Goal: Task Accomplishment & Management: Use online tool/utility

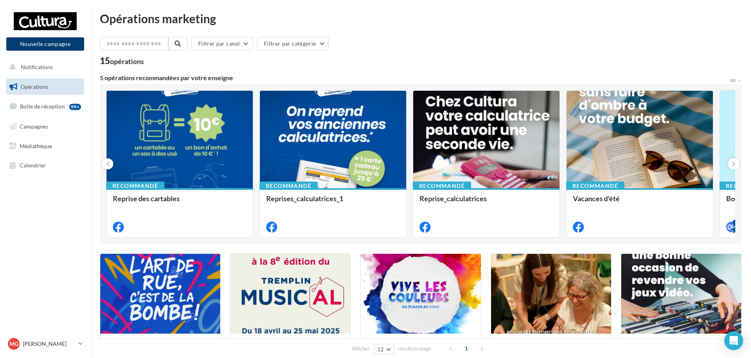
click at [61, 44] on button "Nouvelle campagne" at bounding box center [45, 43] width 78 height 13
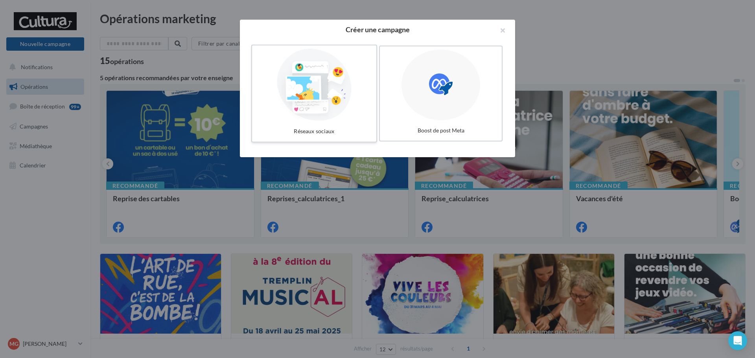
click at [336, 122] on label "Réseaux sociaux" at bounding box center [314, 94] width 126 height 98
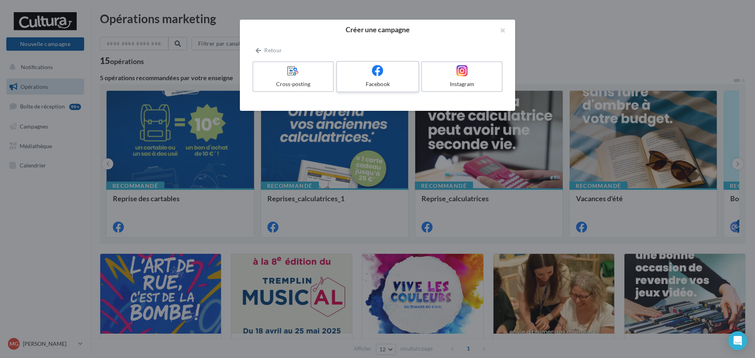
click at [363, 77] on div at bounding box center [377, 71] width 75 height 12
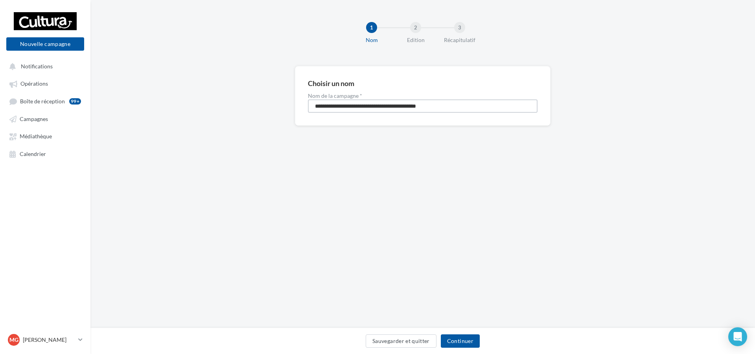
click at [461, 111] on input "**********" at bounding box center [423, 105] width 230 height 13
drag, startPoint x: 461, startPoint y: 109, endPoint x: 221, endPoint y: 126, distance: 241.3
click at [221, 126] on div "**********" at bounding box center [422, 108] width 665 height 85
type input "**********"
click at [451, 339] on button "Continuer" at bounding box center [460, 341] width 39 height 13
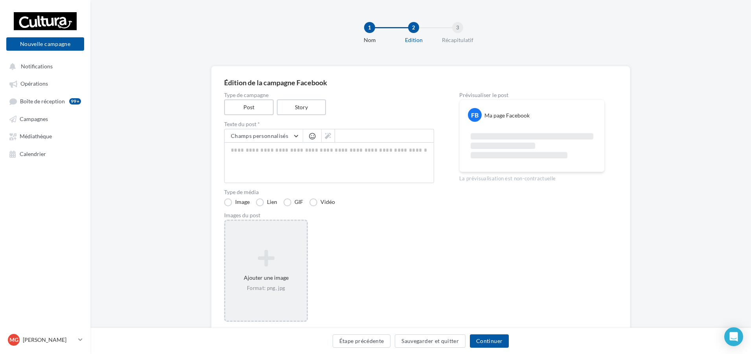
click at [282, 249] on icon at bounding box center [265, 258] width 75 height 19
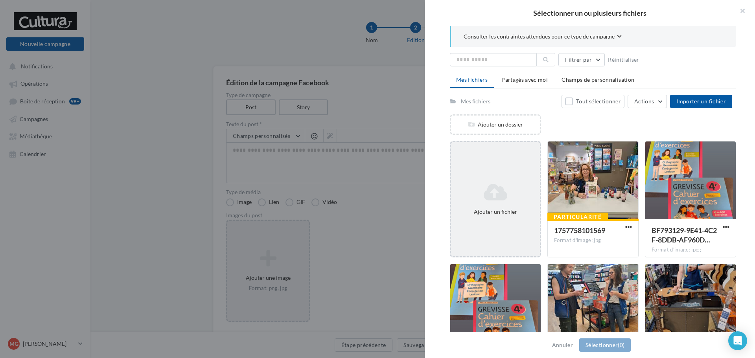
click at [501, 184] on icon at bounding box center [495, 192] width 83 height 19
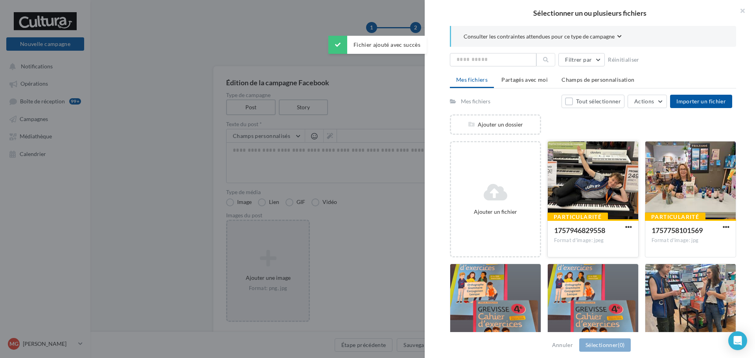
click at [582, 186] on div at bounding box center [593, 181] width 90 height 79
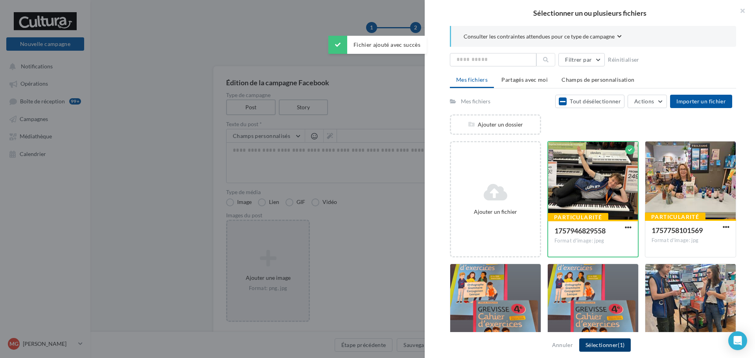
click at [594, 345] on button "Sélectionner (1)" at bounding box center [605, 345] width 52 height 13
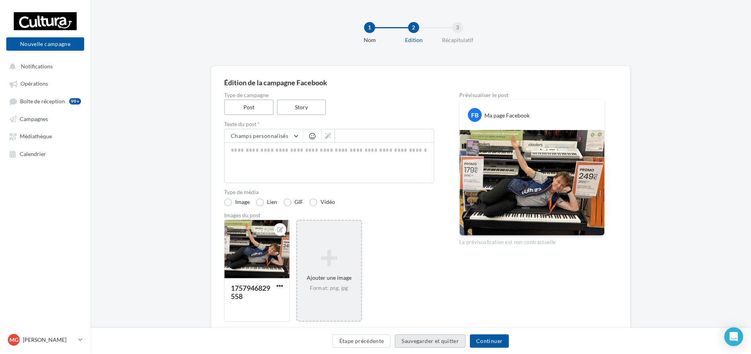
click at [427, 343] on button "Sauvegarder et quitter" at bounding box center [430, 341] width 71 height 13
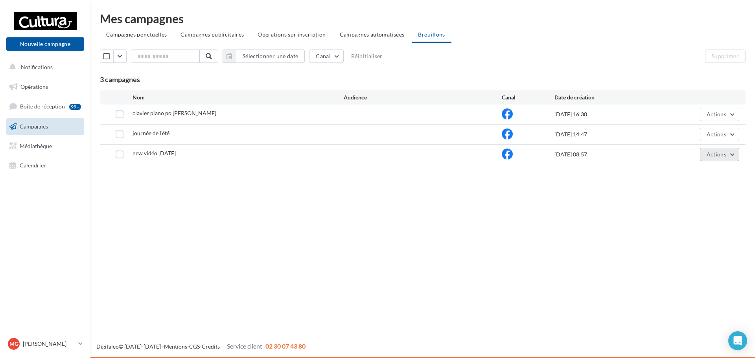
click at [730, 158] on button "Actions" at bounding box center [719, 154] width 39 height 13
click at [672, 178] on button "Editer" at bounding box center [700, 173] width 79 height 20
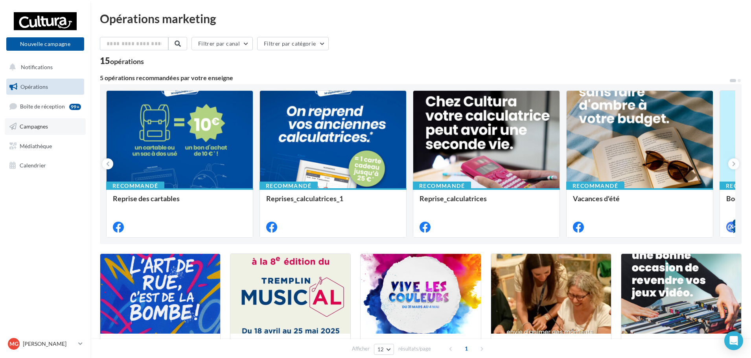
click at [34, 127] on span "Campagnes" at bounding box center [34, 126] width 28 height 7
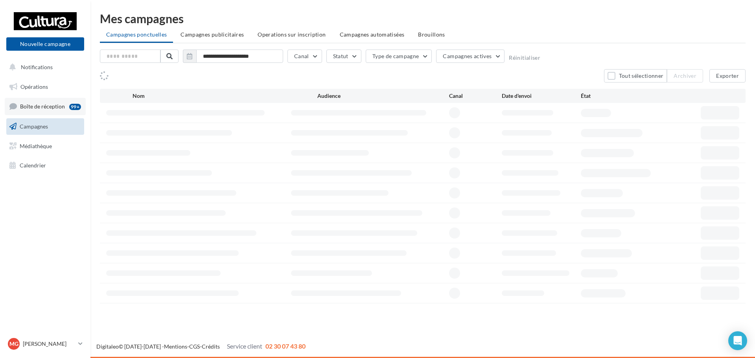
drag, startPoint x: 0, startPoint y: 0, endPoint x: 50, endPoint y: 103, distance: 114.7
click at [50, 103] on span "Boîte de réception" at bounding box center [42, 106] width 45 height 7
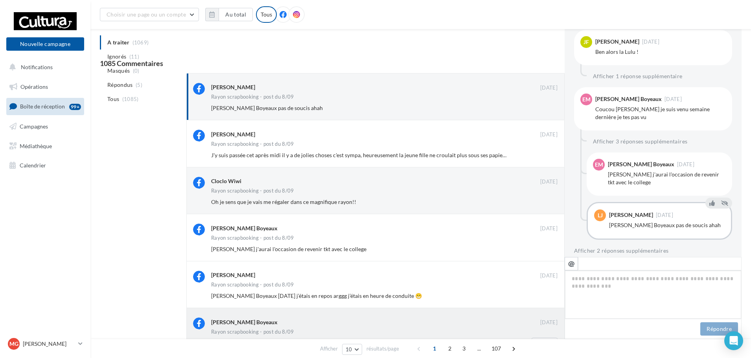
scroll to position [401, 0]
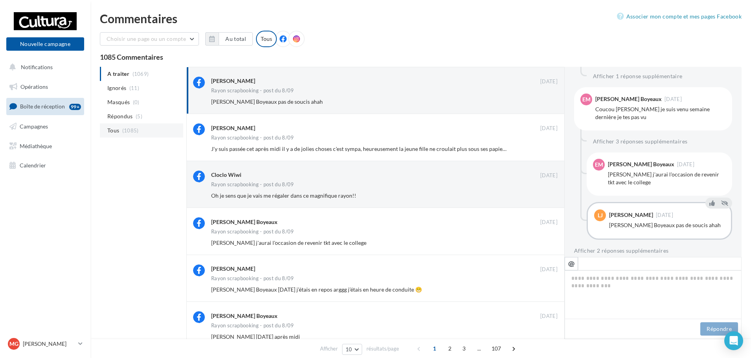
click at [125, 133] on span "(1085)" at bounding box center [130, 130] width 17 height 6
click at [221, 39] on button "Au total" at bounding box center [236, 38] width 34 height 13
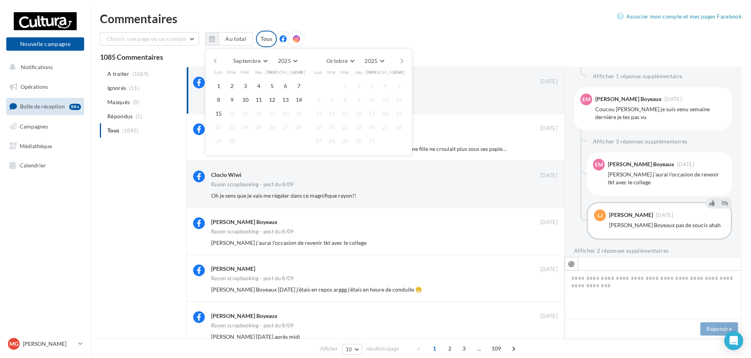
click at [232, 17] on div "Commentaires" at bounding box center [421, 19] width 642 height 12
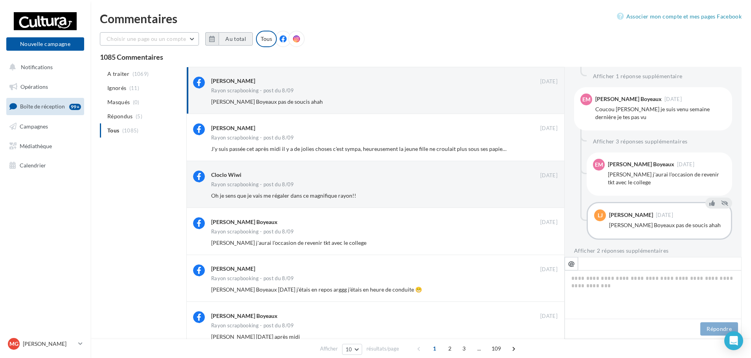
click at [193, 37] on button "Choisir une page ou un compte" at bounding box center [149, 38] width 99 height 13
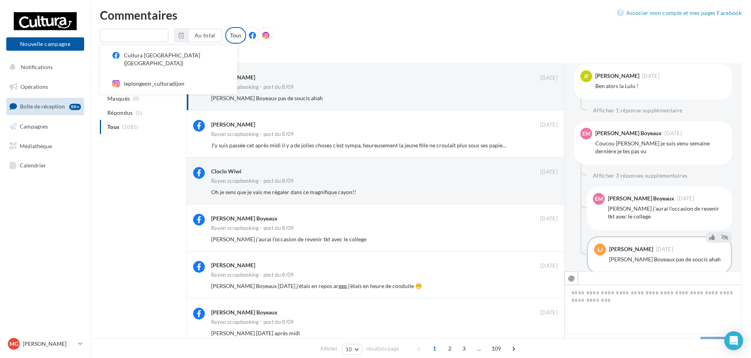
scroll to position [0, 0]
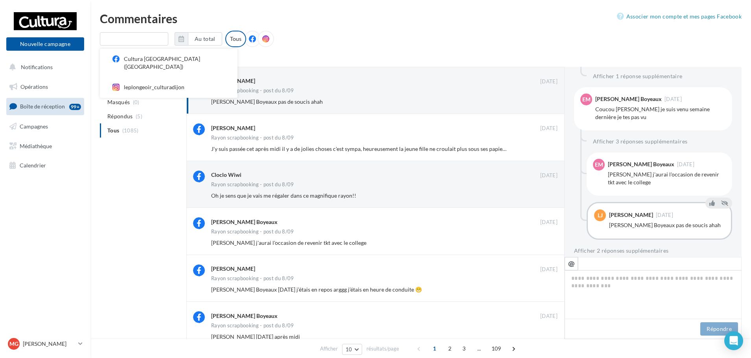
click at [300, 44] on div "Cultura Dijon (Dijon) leplongeoir_culturadijon Au total Réinitialiser Tous" at bounding box center [421, 42] width 642 height 23
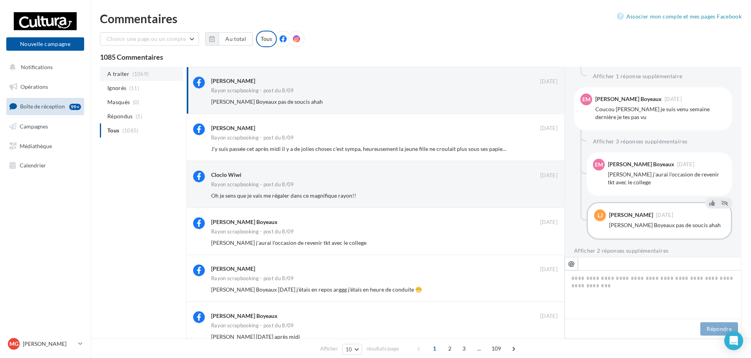
click at [126, 76] on span "A traiter" at bounding box center [118, 74] width 22 height 8
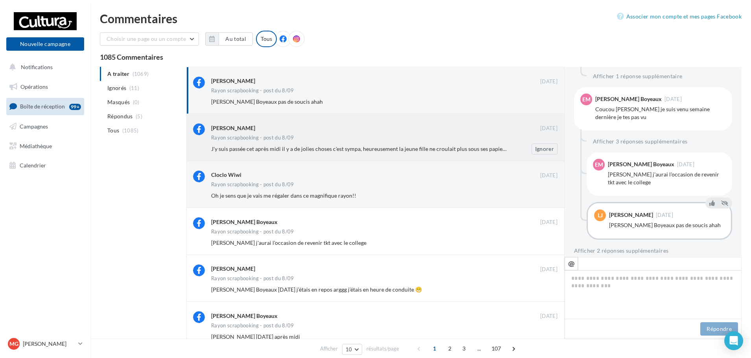
click at [479, 142] on div "Rayon scrapbooking - post du 8/09" at bounding box center [384, 138] width 346 height 7
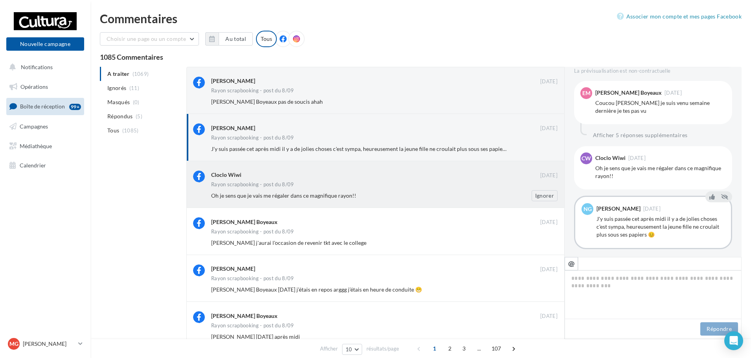
click at [399, 179] on div "Cloclo Wiwi" at bounding box center [375, 175] width 329 height 8
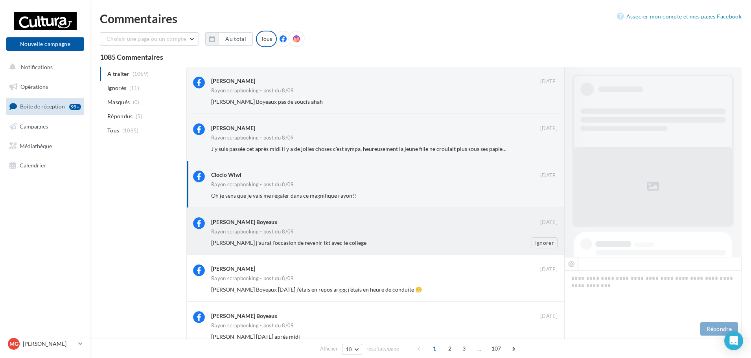
click at [392, 230] on div "Rayon scrapbooking - post du 8/09" at bounding box center [384, 232] width 346 height 7
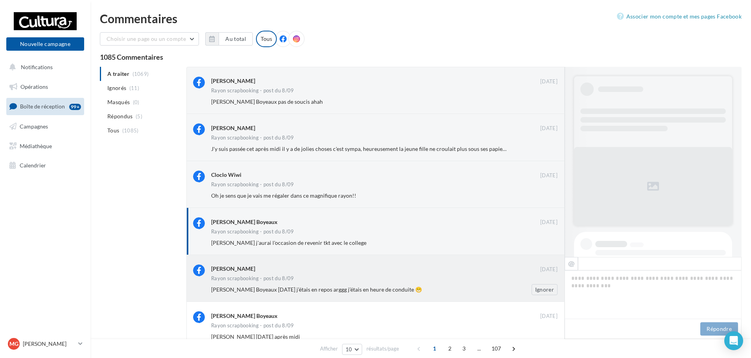
drag, startPoint x: 392, startPoint y: 284, endPoint x: 408, endPoint y: 329, distance: 47.8
click at [392, 284] on div "Lucie Jacquet 08 sept. Rayon scrapbooking - post du 8/09 Estelle Millet Boyeaux…" at bounding box center [384, 280] width 346 height 31
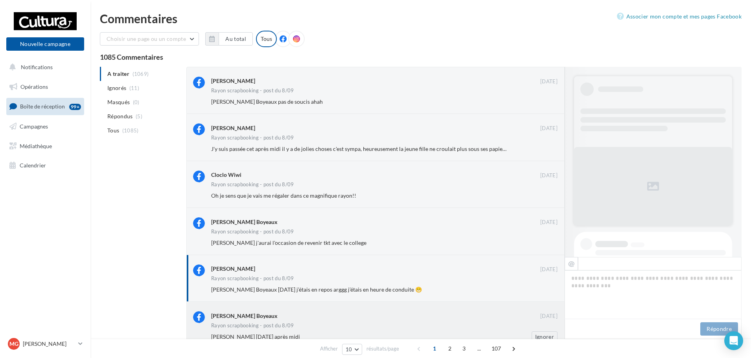
click at [397, 316] on div "[PERSON_NAME] Boyeaux" at bounding box center [375, 315] width 329 height 8
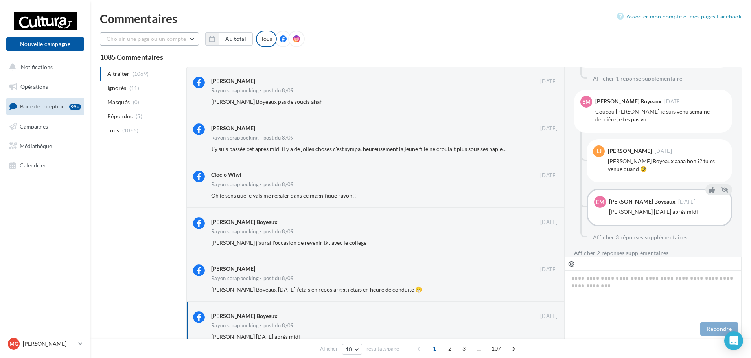
click at [190, 37] on button "Choisir une page ou un compte" at bounding box center [149, 38] width 99 height 13
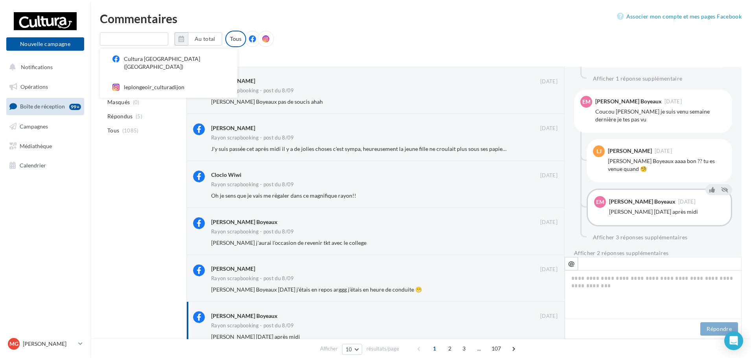
click at [190, 37] on div "Cultura Dijon (Dijon) leplongeoir_culturadijon Au total Réinitialiser Tous" at bounding box center [187, 39] width 174 height 17
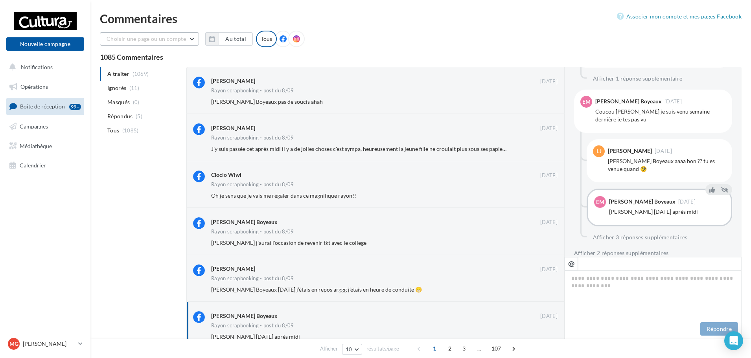
click at [185, 38] on button "Choisir une page ou un compte" at bounding box center [149, 38] width 99 height 13
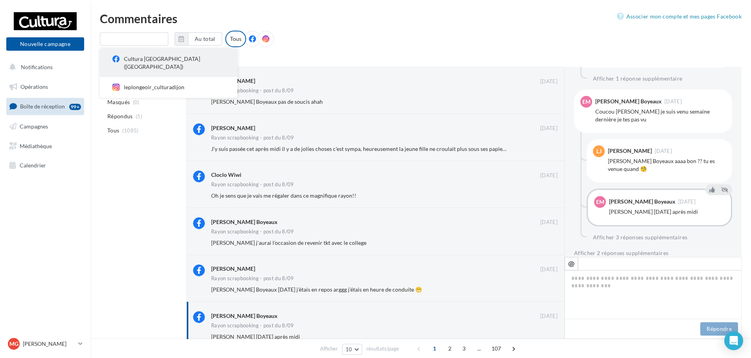
click at [157, 58] on div "Cultura [GEOGRAPHIC_DATA] ([GEOGRAPHIC_DATA])" at bounding box center [174, 63] width 101 height 16
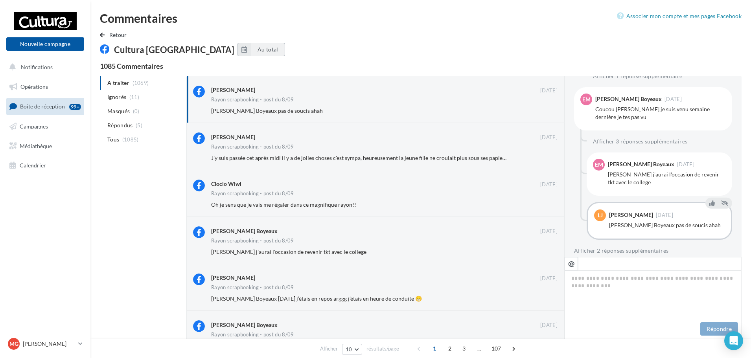
click at [251, 50] on button "Au total" at bounding box center [268, 49] width 34 height 13
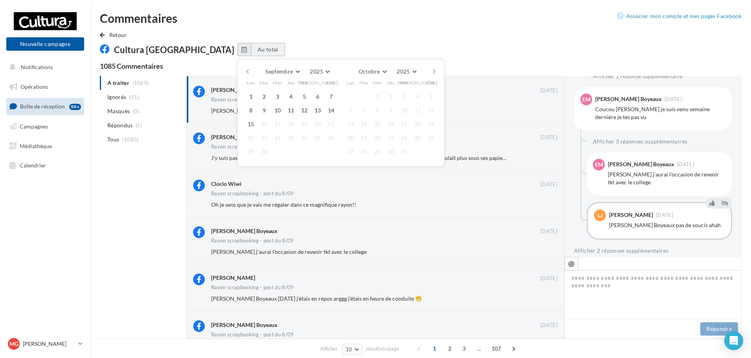
click at [251, 50] on button "Au total" at bounding box center [268, 49] width 34 height 13
click at [174, 28] on div "Commentaires Associer mon compte et mes pages Facebook Retour Cultura Dijon Au …" at bounding box center [420, 290] width 661 height 556
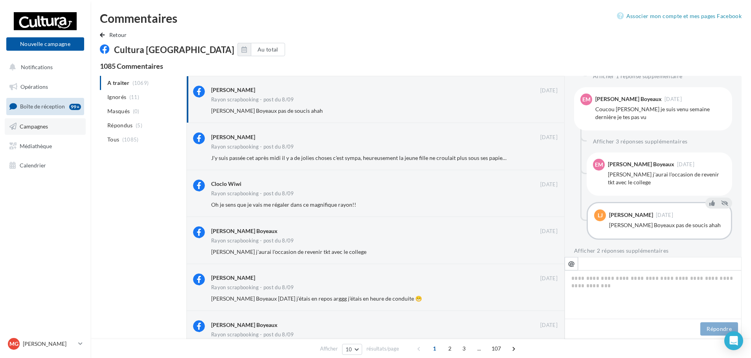
click at [46, 127] on span "Campagnes" at bounding box center [34, 126] width 28 height 7
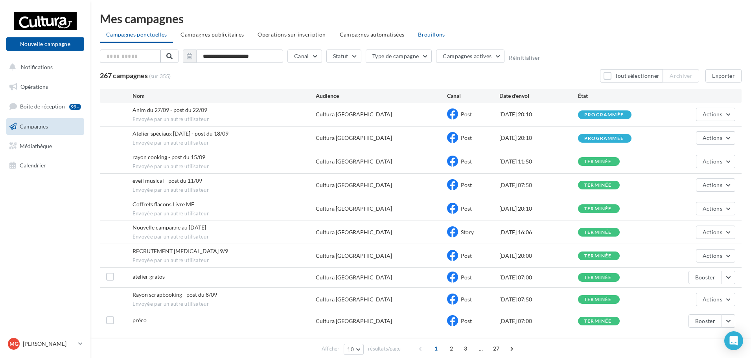
click at [420, 35] on span "Brouillons" at bounding box center [431, 34] width 27 height 7
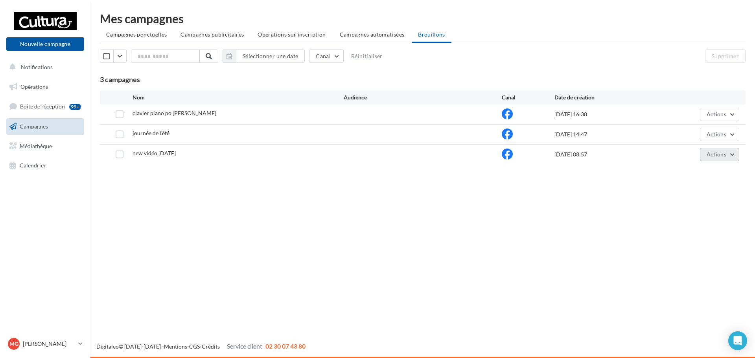
click at [731, 160] on button "Actions" at bounding box center [719, 154] width 39 height 13
click at [684, 233] on button "Supprimer" at bounding box center [700, 234] width 79 height 20
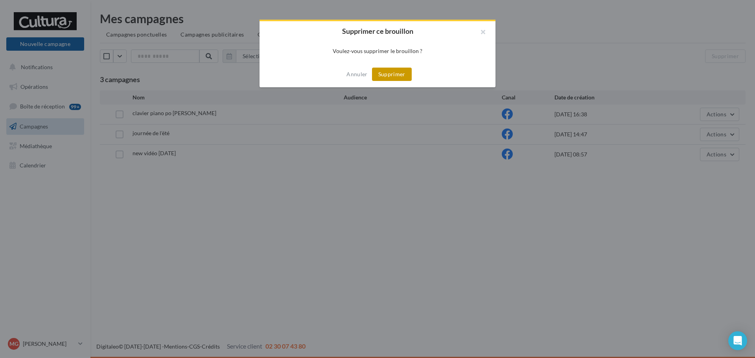
click at [407, 77] on button "Supprimer" at bounding box center [392, 74] width 40 height 13
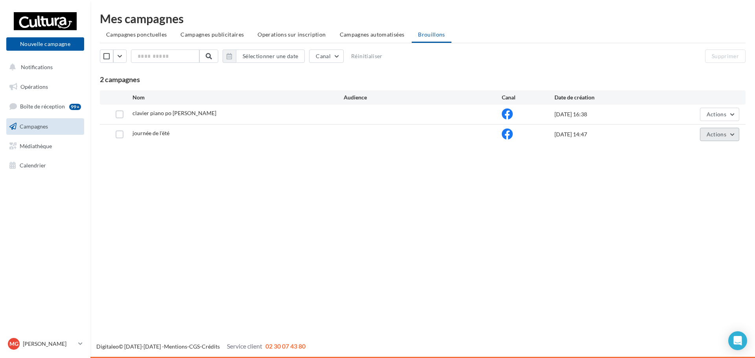
click at [736, 135] on button "Actions" at bounding box center [719, 134] width 39 height 13
drag, startPoint x: 700, startPoint y: 151, endPoint x: 692, endPoint y: 151, distance: 7.9
click at [699, 151] on button "Editer" at bounding box center [700, 153] width 79 height 20
click at [732, 134] on button "Actions" at bounding box center [719, 134] width 39 height 13
click at [687, 216] on button "Supprimer" at bounding box center [700, 214] width 79 height 20
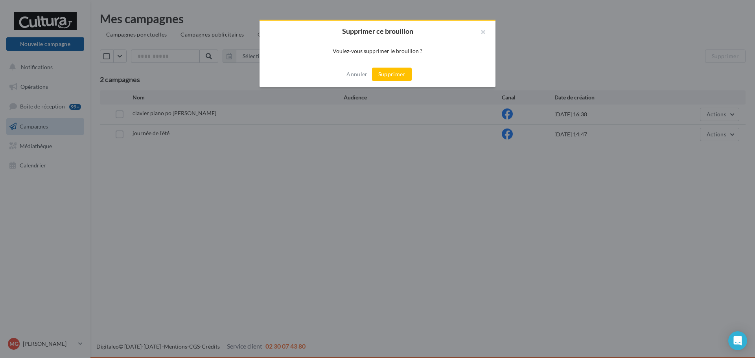
click at [390, 76] on button "Supprimer" at bounding box center [392, 74] width 40 height 13
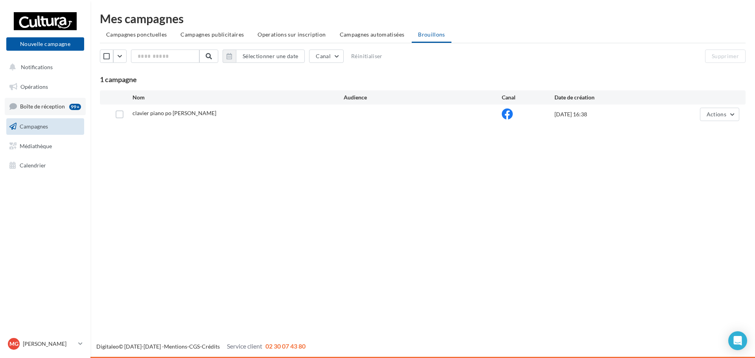
click at [48, 107] on span "Boîte de réception" at bounding box center [42, 106] width 45 height 7
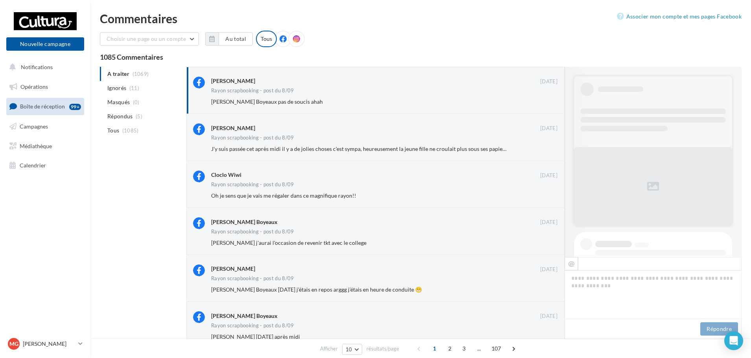
drag, startPoint x: 252, startPoint y: 119, endPoint x: 134, endPoint y: 204, distance: 145.9
click at [134, 204] on div "A traiter (1069) Ignorés (11) [GEOGRAPHIC_DATA] (0) Répondus (5) Tous (1085) [P…" at bounding box center [421, 313] width 642 height 492
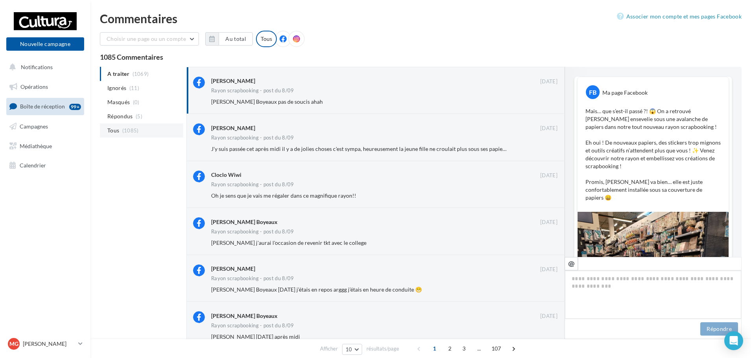
scroll to position [401, 0]
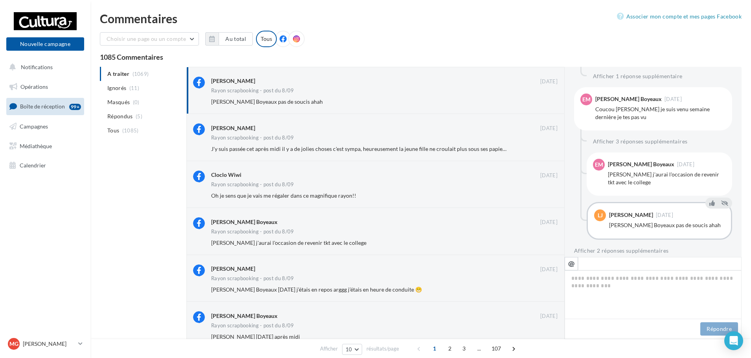
drag, startPoint x: 131, startPoint y: 133, endPoint x: 103, endPoint y: 170, distance: 47.0
click at [103, 170] on div "A traiter (1069) Ignorés (11) [GEOGRAPHIC_DATA] (0) Répondus (5) Tous (1085) [P…" at bounding box center [421, 313] width 642 height 492
